Goal: Transaction & Acquisition: Book appointment/travel/reservation

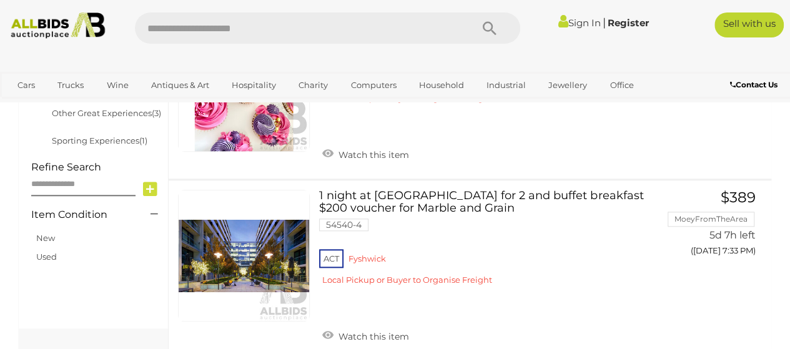
scroll to position [289, 0]
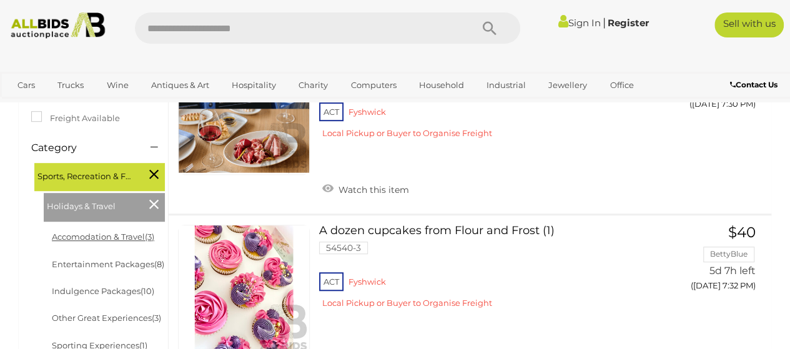
click at [105, 236] on link "Accomodation & Travel (3)" at bounding box center [103, 237] width 102 height 10
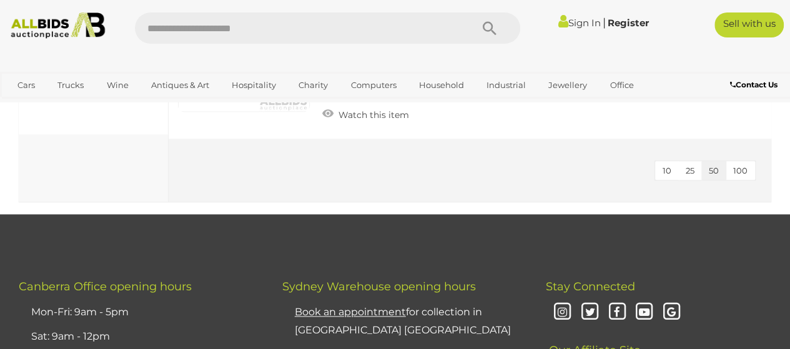
scroll to position [700, 0]
